Goal: Navigation & Orientation: Find specific page/section

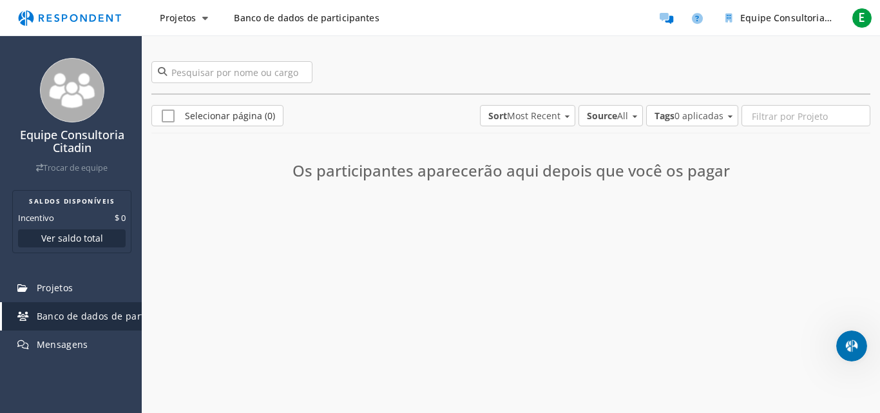
click at [70, 15] on img "Navegação principal" at bounding box center [69, 18] width 118 height 24
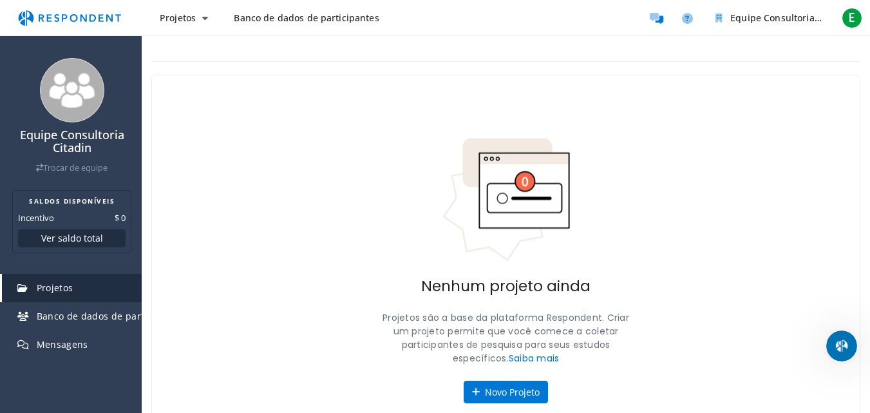
click at [65, 19] on img "Navegação principal" at bounding box center [69, 18] width 118 height 24
